Goal: Task Accomplishment & Management: Use online tool/utility

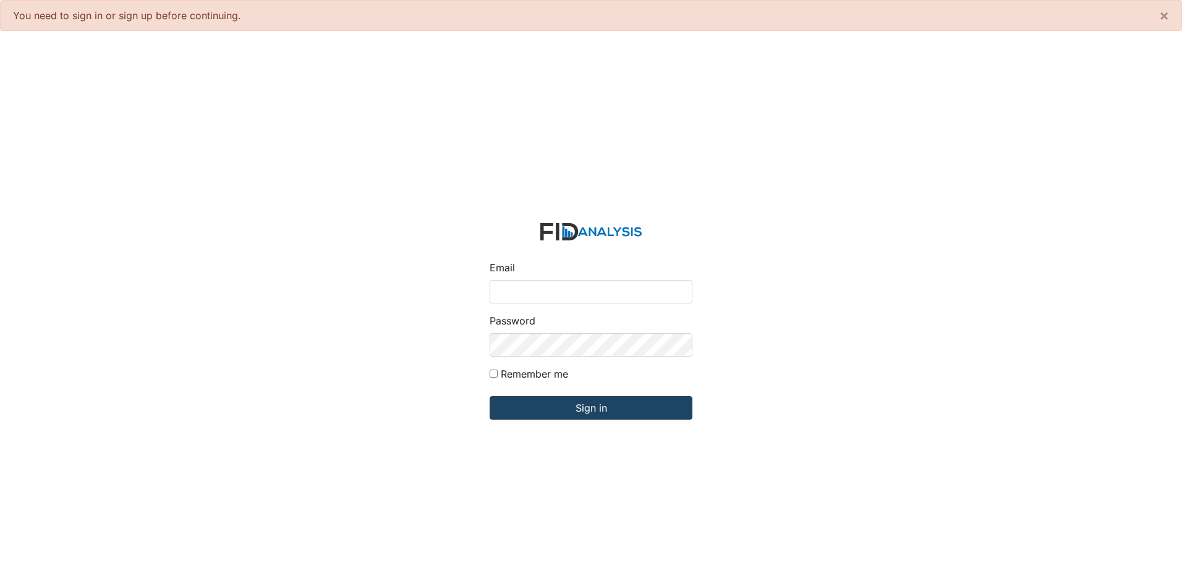
type input "[EMAIL_ADDRESS][DOMAIN_NAME]"
click at [562, 405] on input "Sign in" at bounding box center [590, 407] width 203 height 23
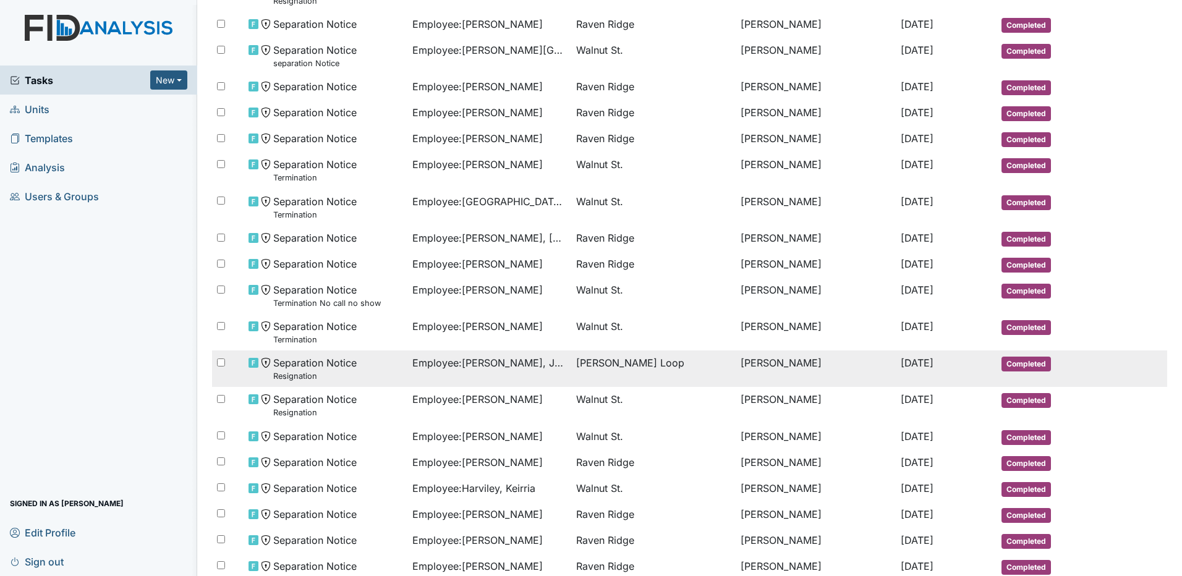
scroll to position [465, 0]
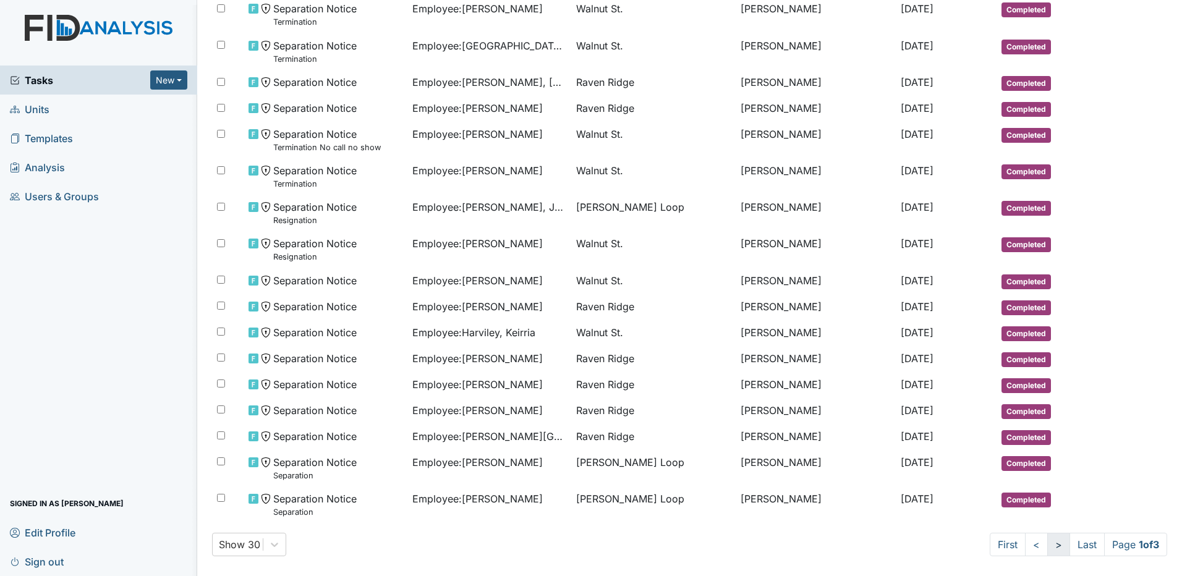
click at [1047, 549] on link ">" at bounding box center [1058, 544] width 23 height 23
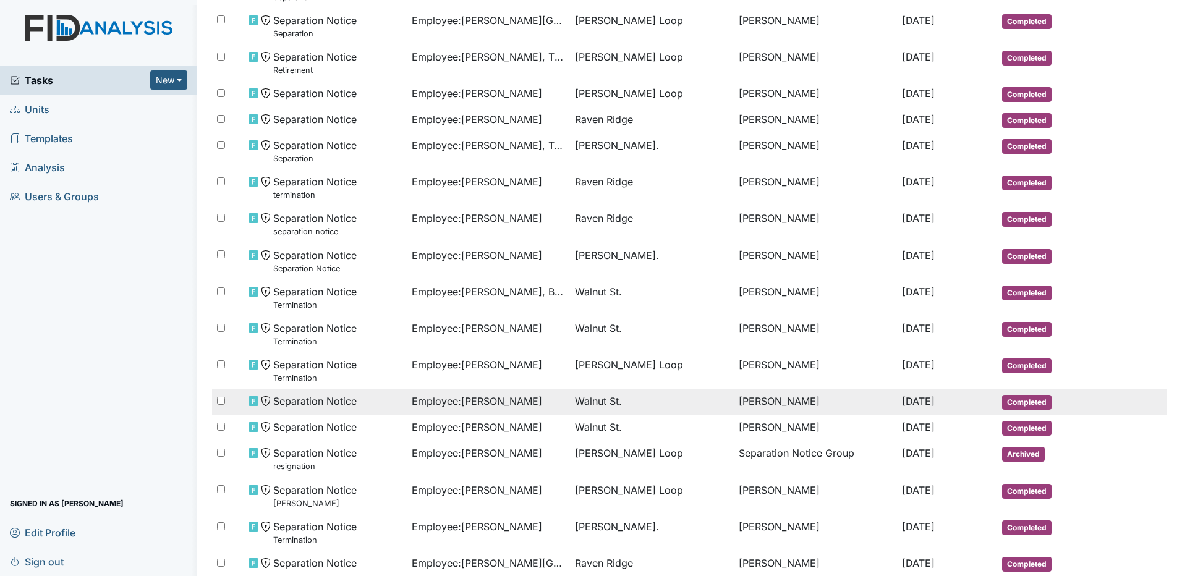
scroll to position [582, 0]
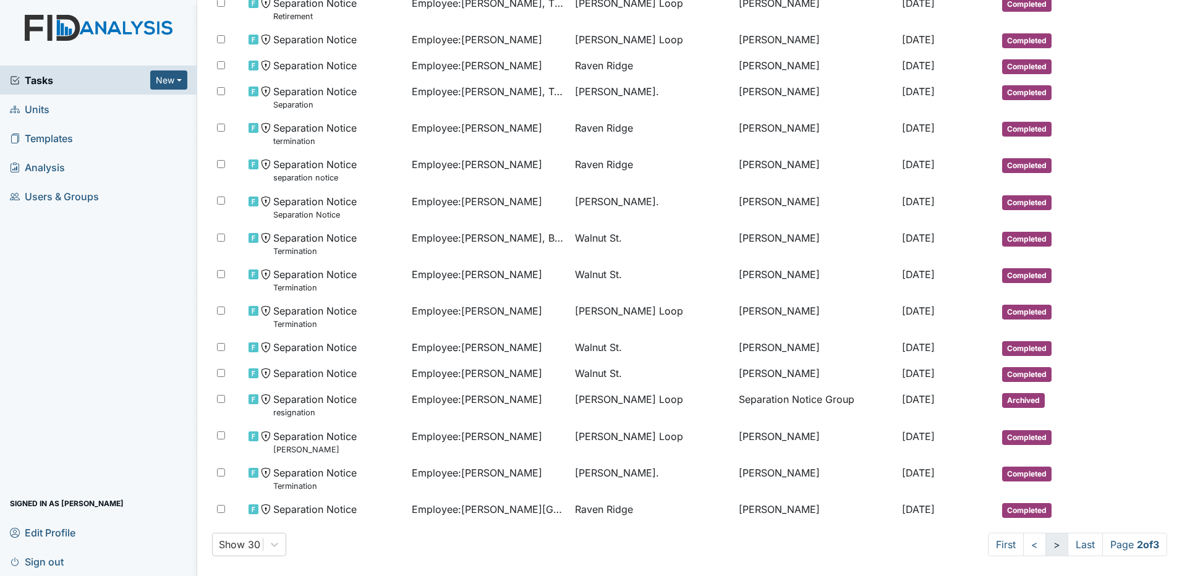
click at [1046, 550] on link ">" at bounding box center [1056, 544] width 23 height 23
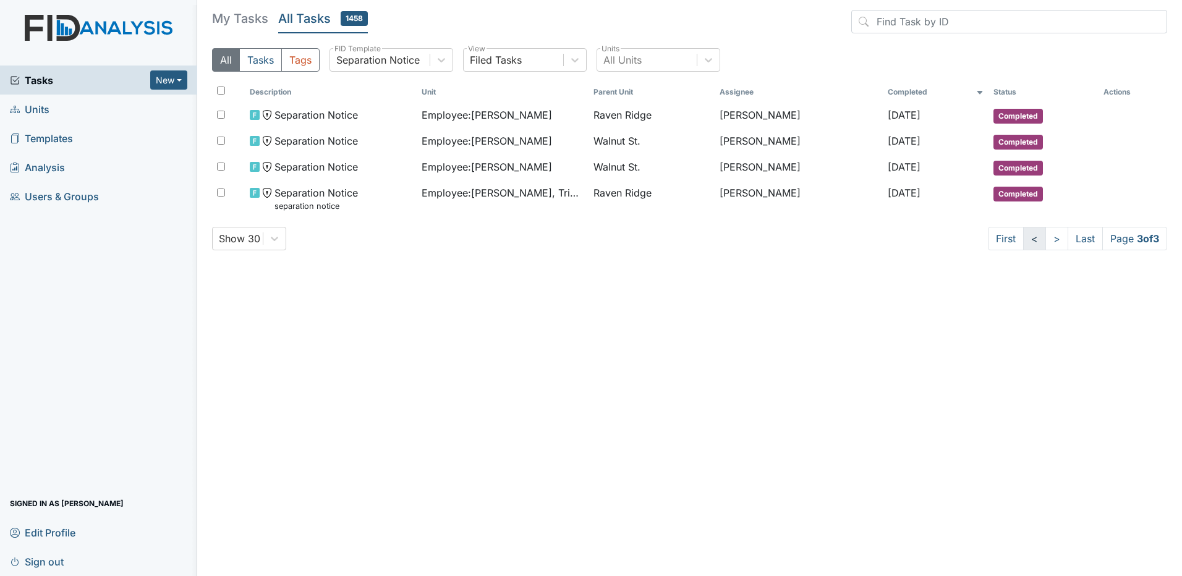
click at [1033, 241] on link "<" at bounding box center [1034, 238] width 23 height 23
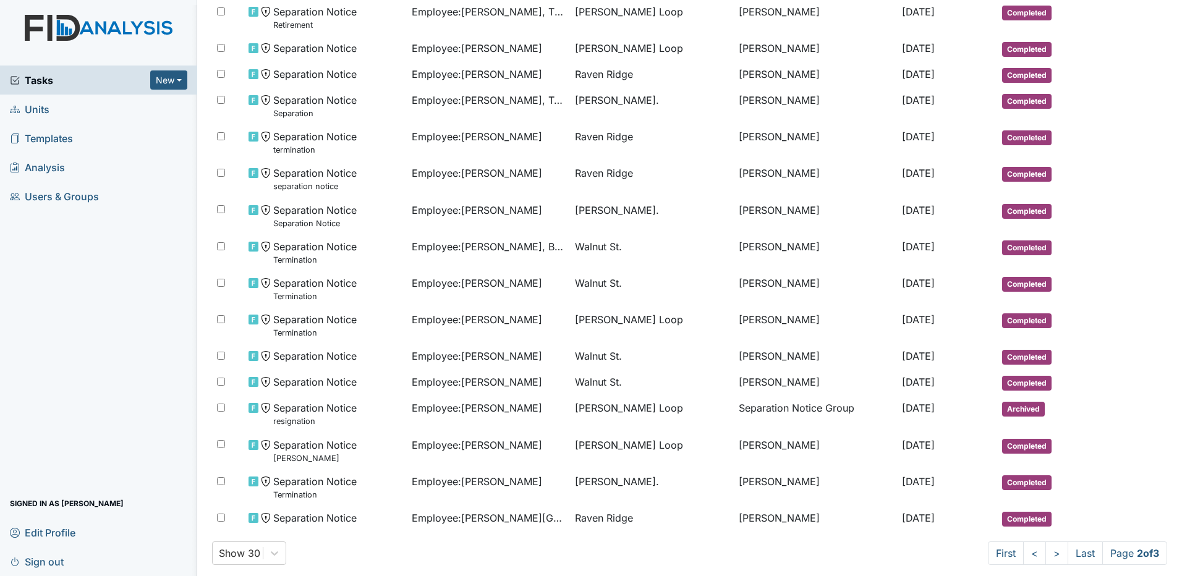
scroll to position [582, 0]
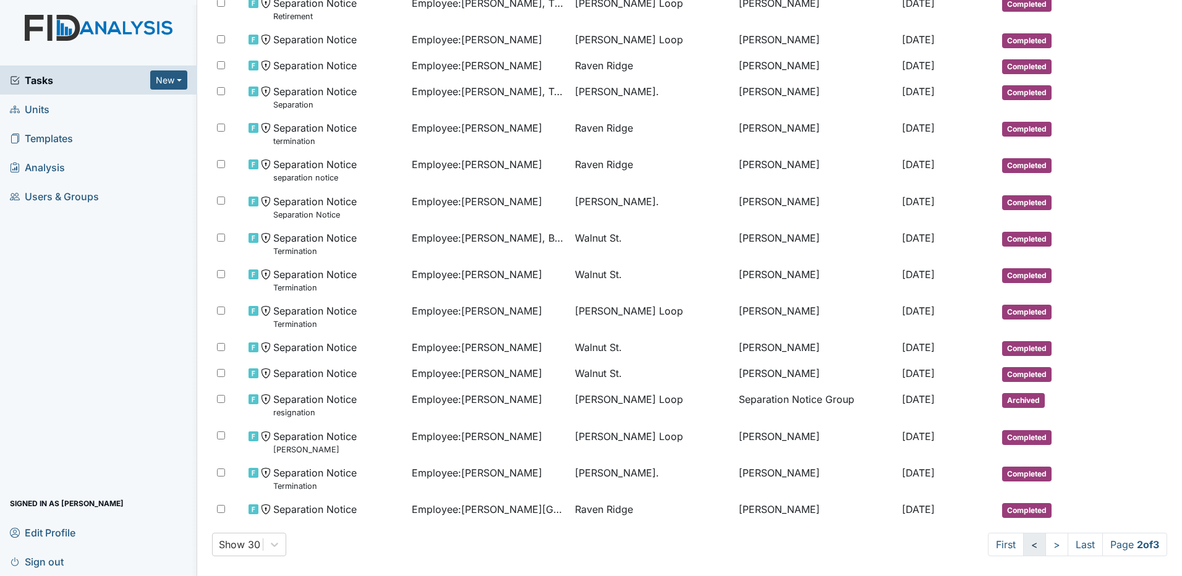
click at [1024, 535] on link "<" at bounding box center [1034, 544] width 23 height 23
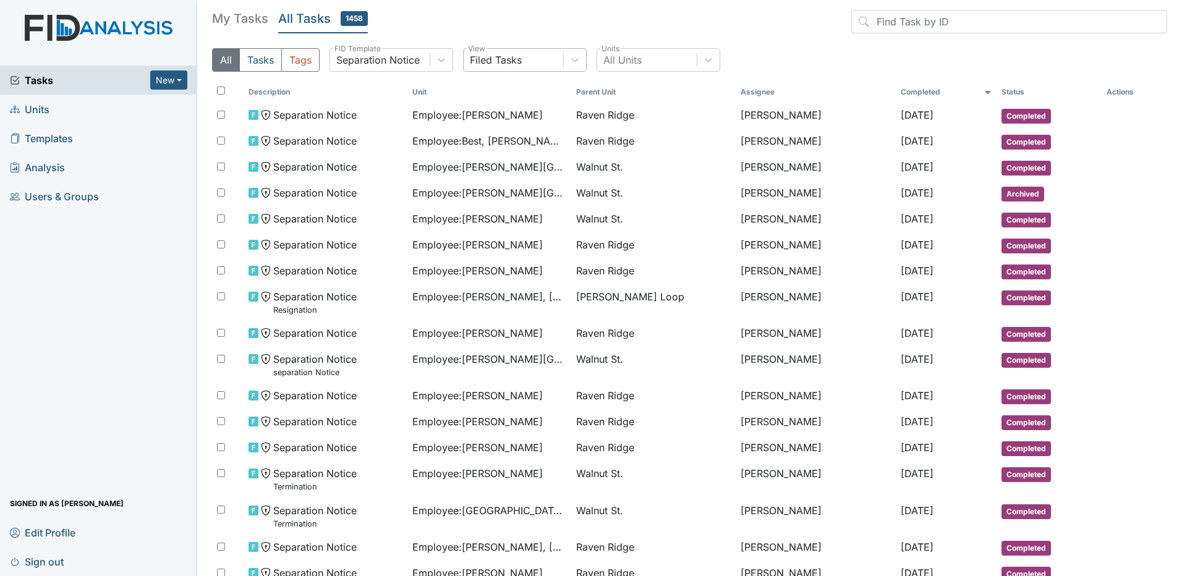
click at [506, 51] on div "Filed Tasks" at bounding box center [514, 60] width 100 height 22
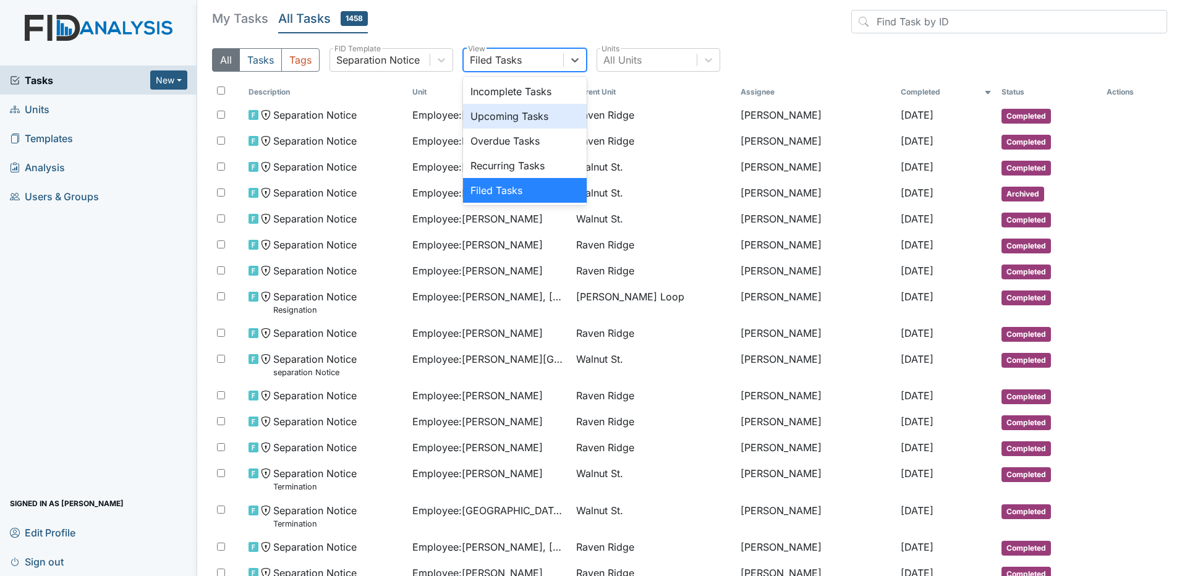
click at [519, 119] on div "Upcoming Tasks" at bounding box center [525, 116] width 124 height 25
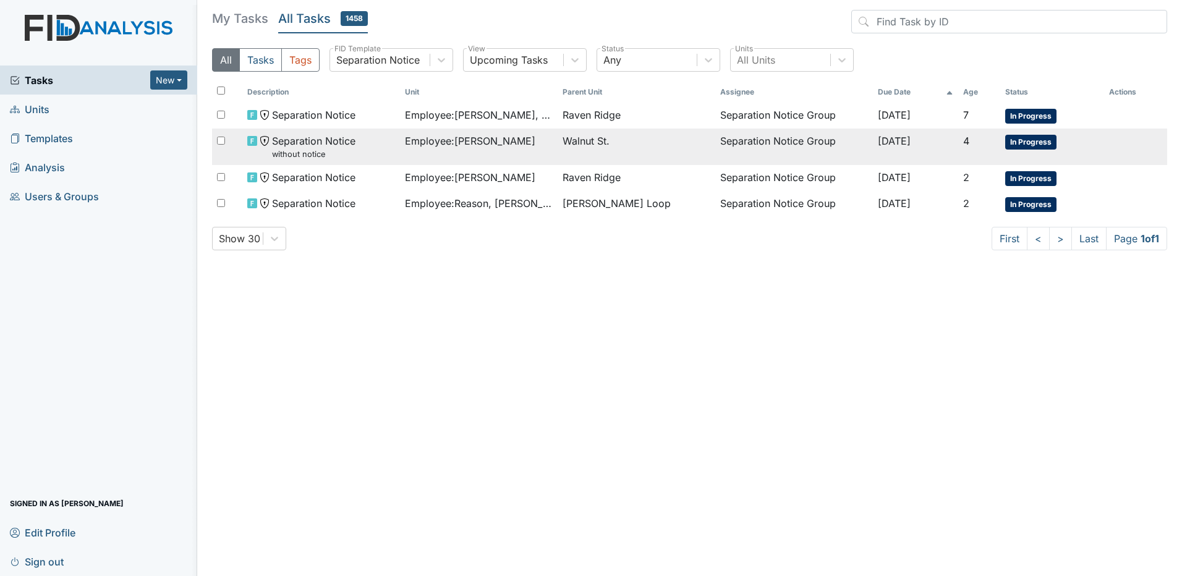
click at [519, 143] on span "Employee : Carmichael, Teerica" at bounding box center [470, 140] width 130 height 15
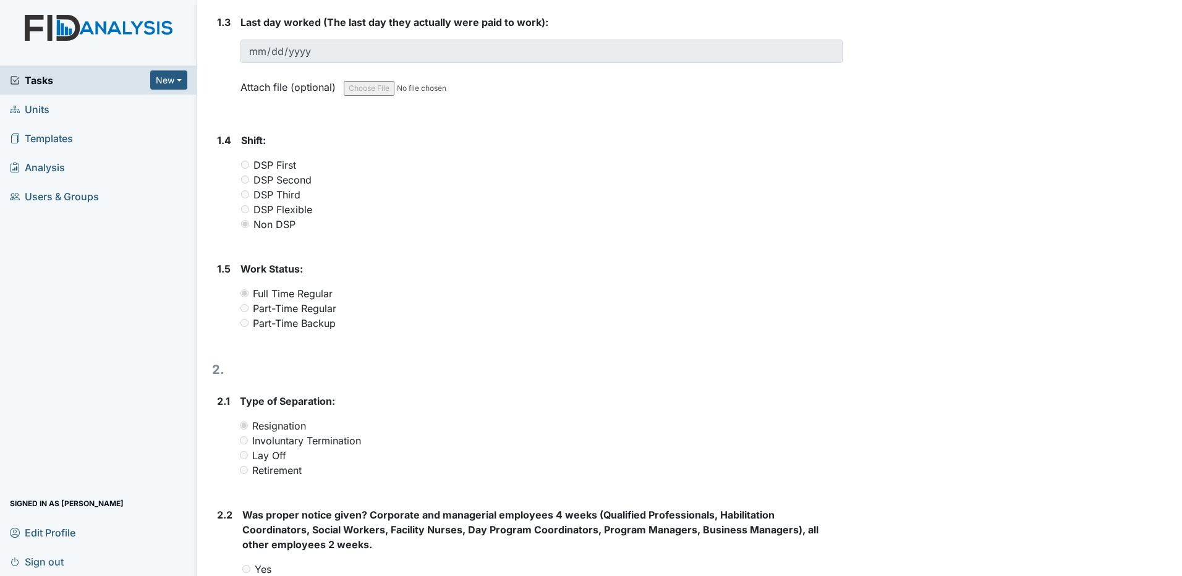
scroll to position [66, 0]
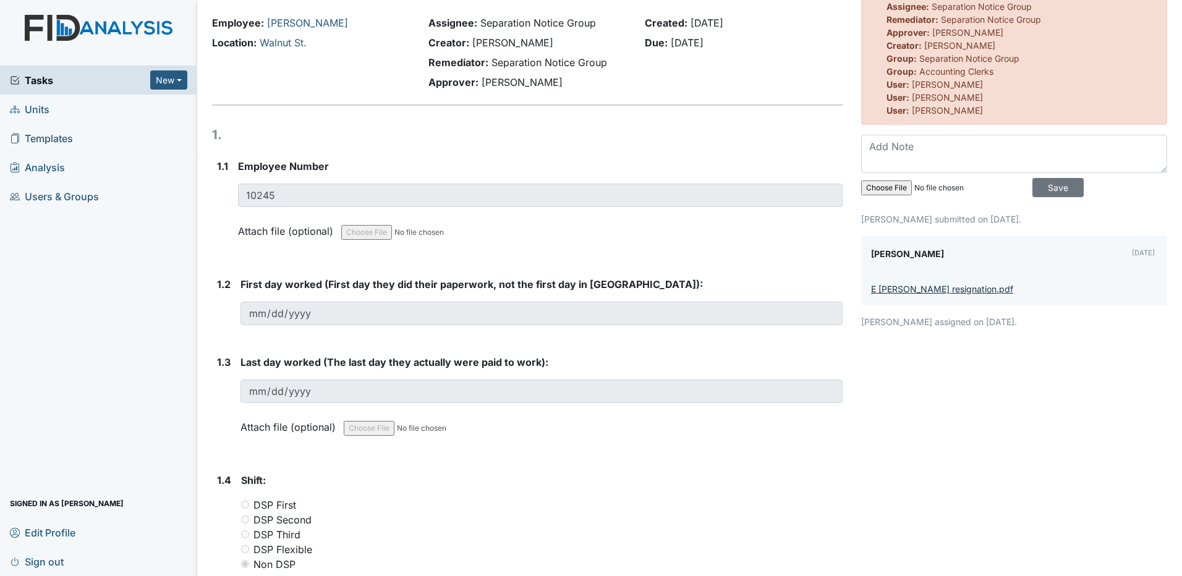
click at [910, 289] on link "E [PERSON_NAME] resignation.pdf" at bounding box center [942, 289] width 142 height 11
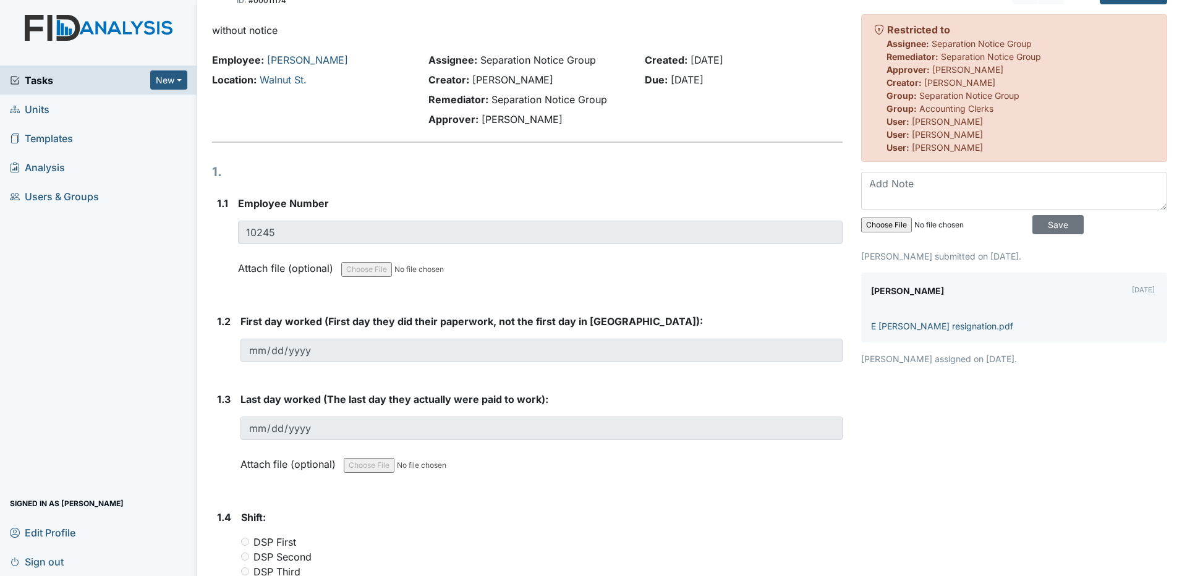
scroll to position [0, 0]
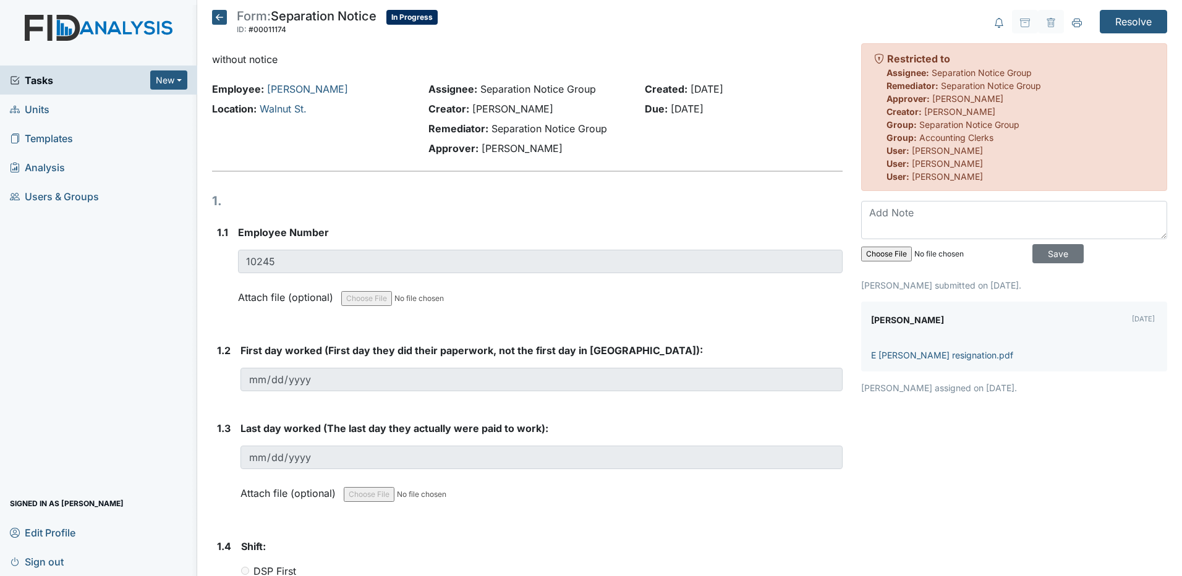
click at [216, 20] on icon at bounding box center [219, 17] width 15 height 15
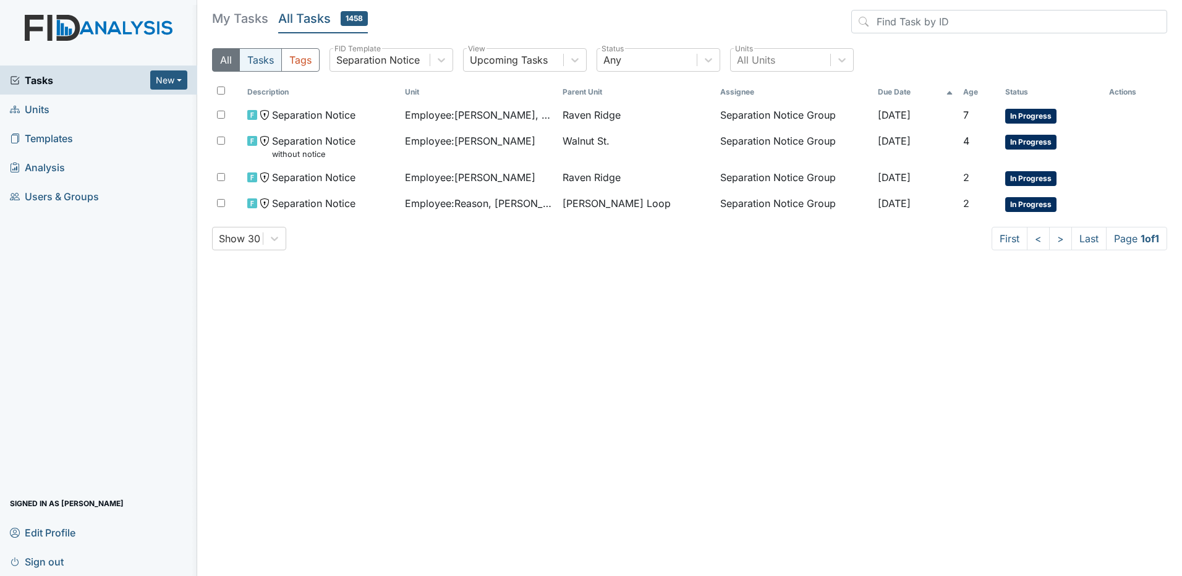
click at [240, 56] on button "Tasks" at bounding box center [260, 59] width 43 height 23
click at [233, 56] on button "All" at bounding box center [226, 59] width 28 height 23
click at [583, 55] on div at bounding box center [575, 60] width 22 height 22
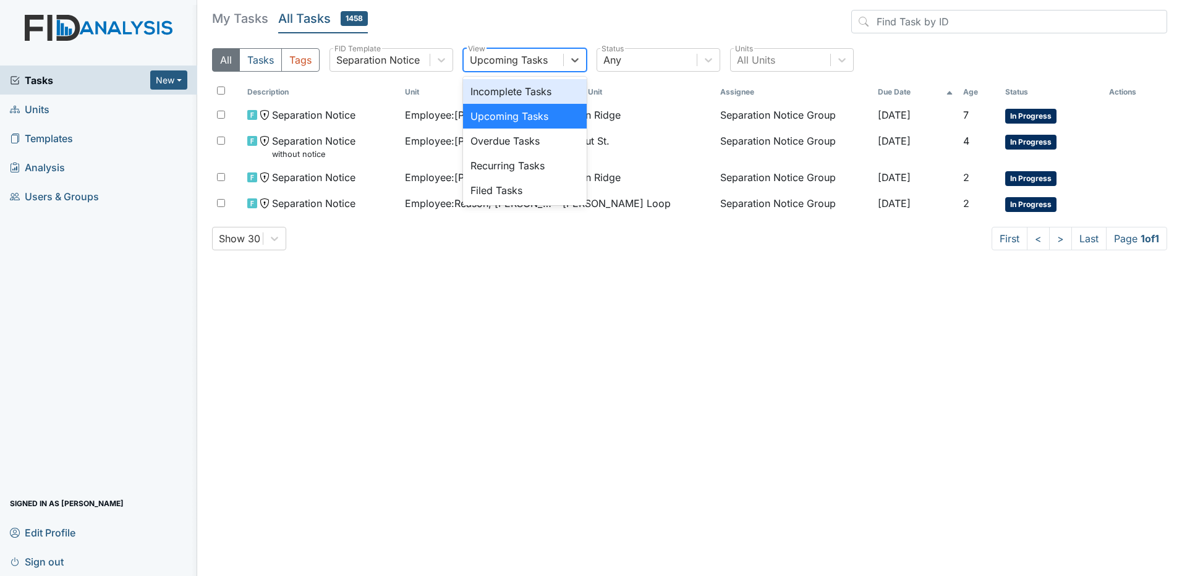
click at [542, 83] on div "Incomplete Tasks" at bounding box center [525, 91] width 124 height 25
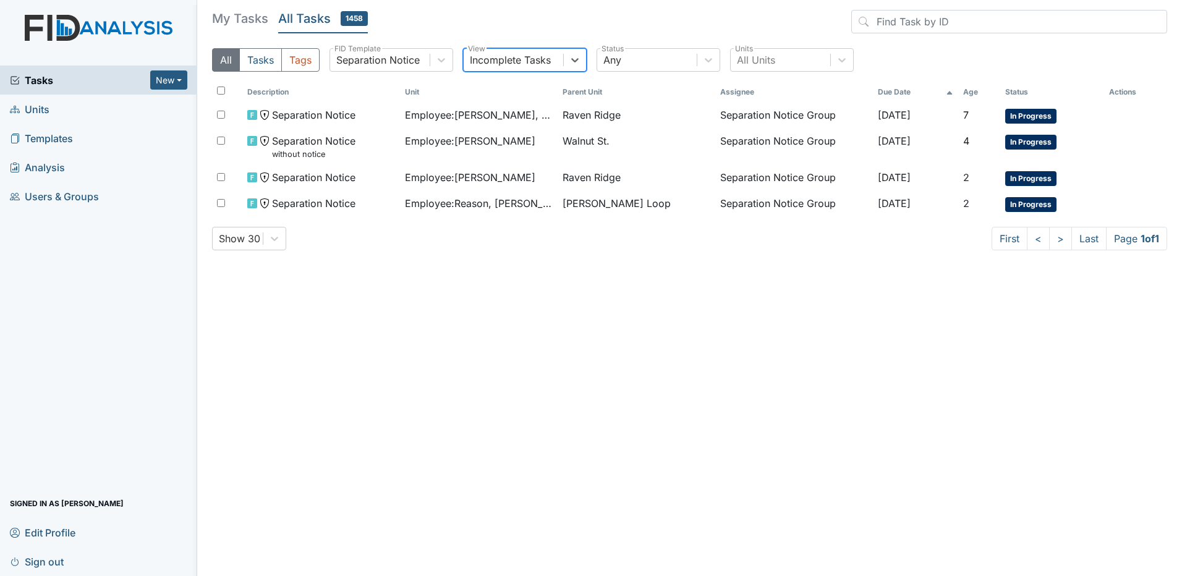
click at [560, 56] on div "Incomplete Tasks" at bounding box center [514, 60] width 100 height 22
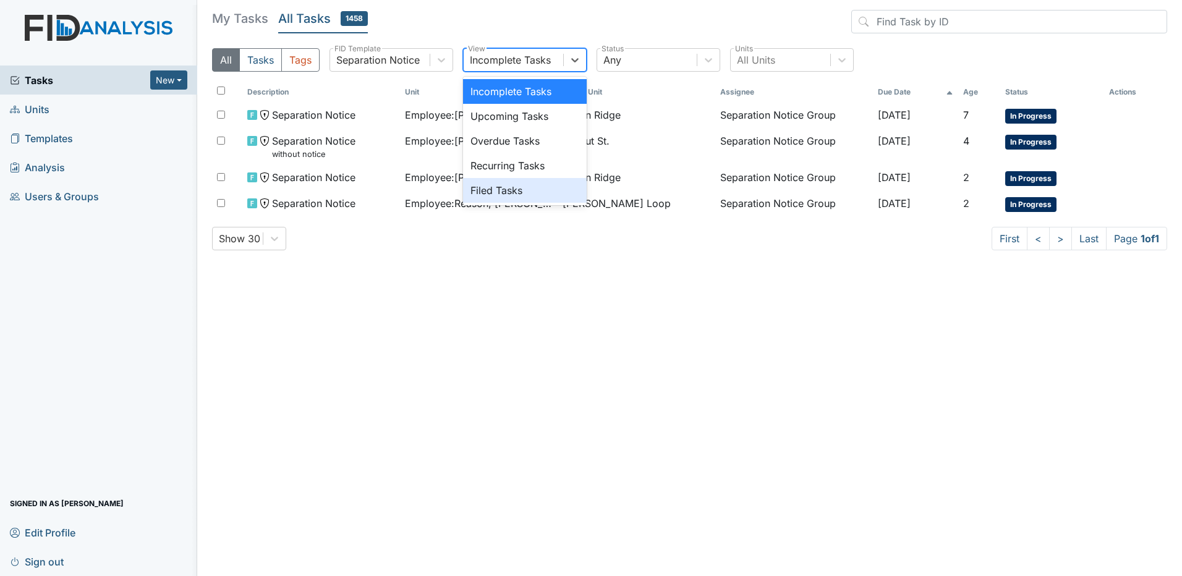
click at [549, 185] on div "Filed Tasks" at bounding box center [525, 190] width 124 height 25
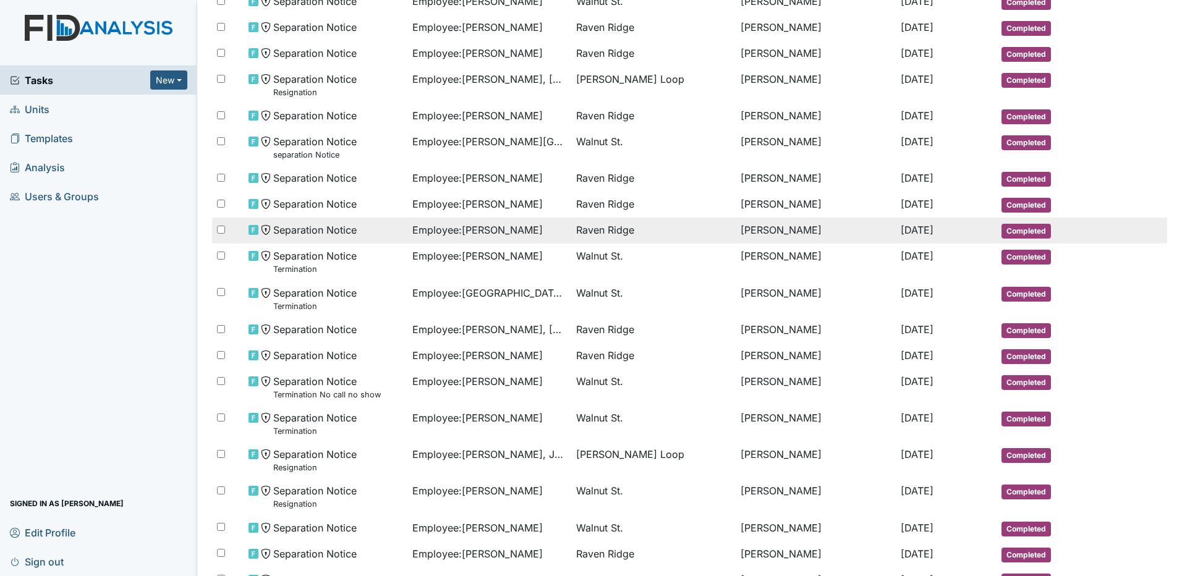
scroll to position [465, 0]
